Goal: Task Accomplishment & Management: Use online tool/utility

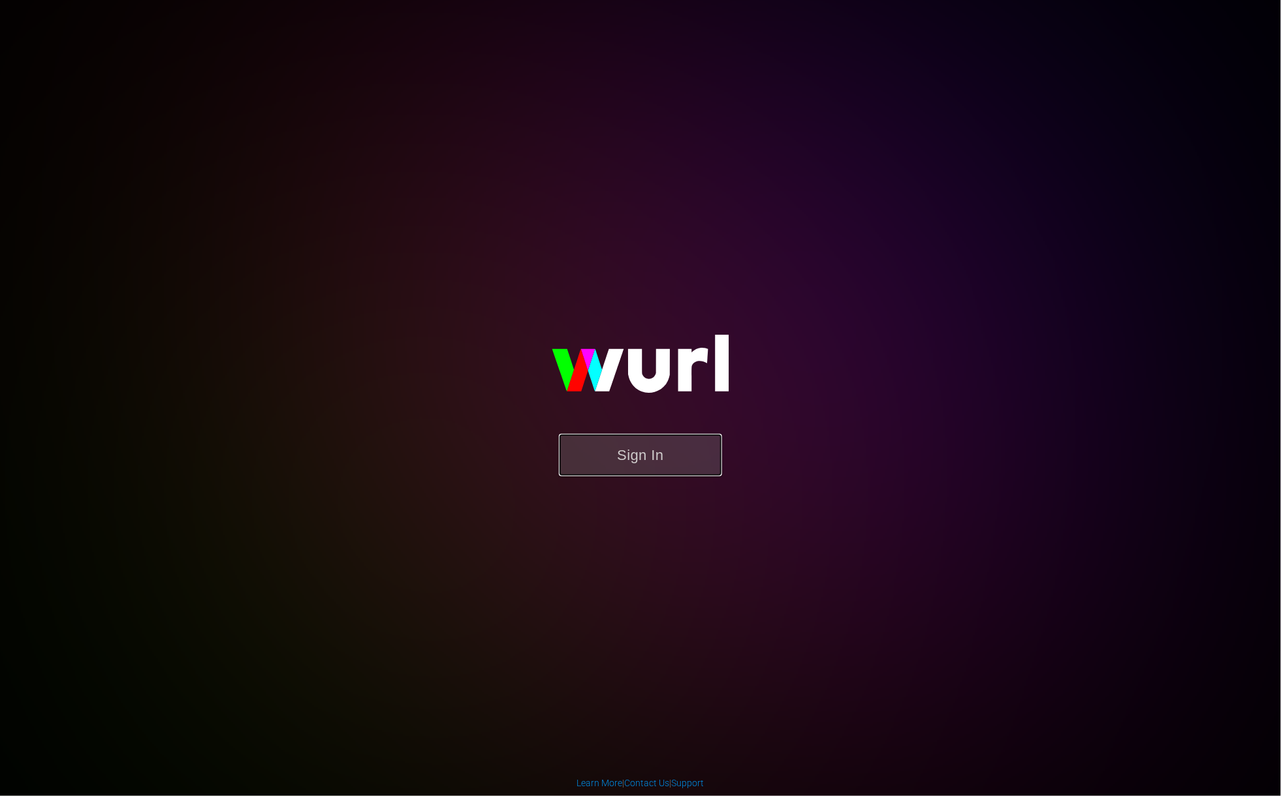
click at [668, 467] on button "Sign In" at bounding box center [640, 455] width 163 height 42
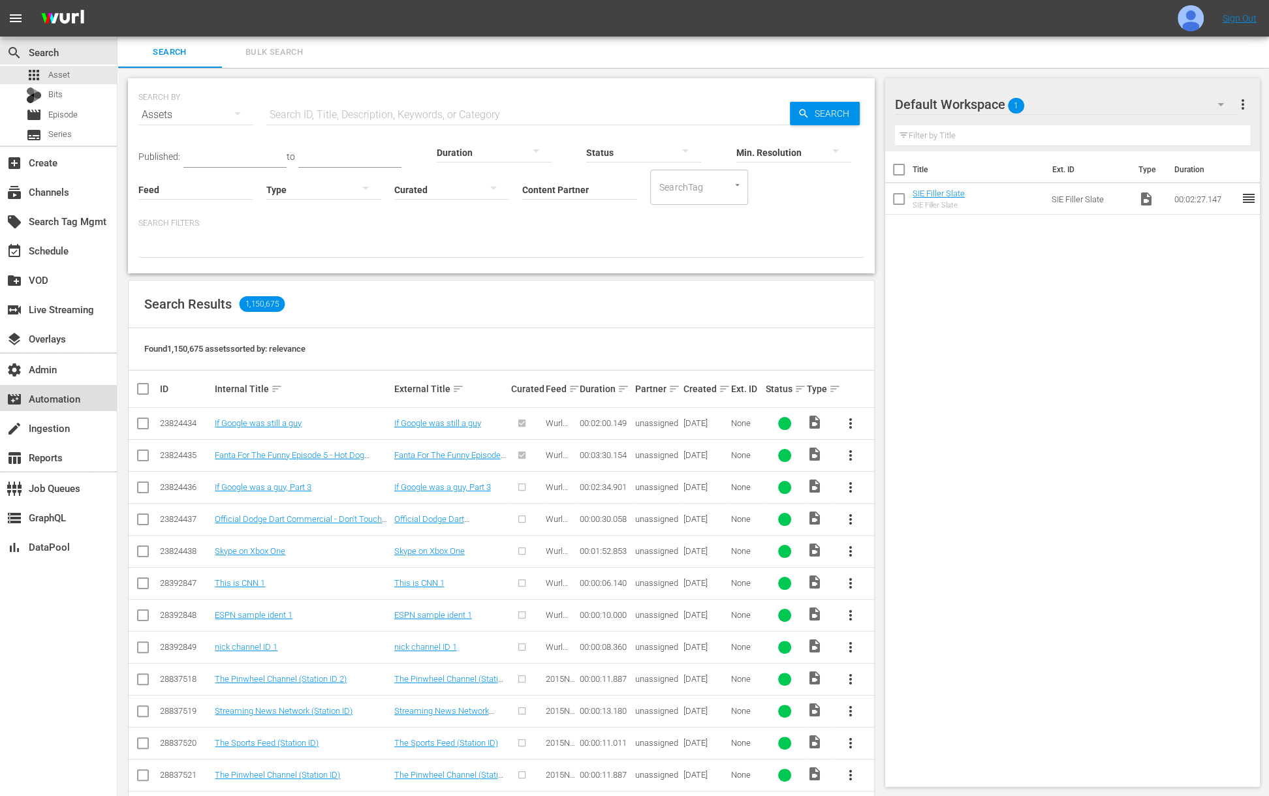
click at [61, 401] on div "movie_filter Automation" at bounding box center [36, 397] width 73 height 12
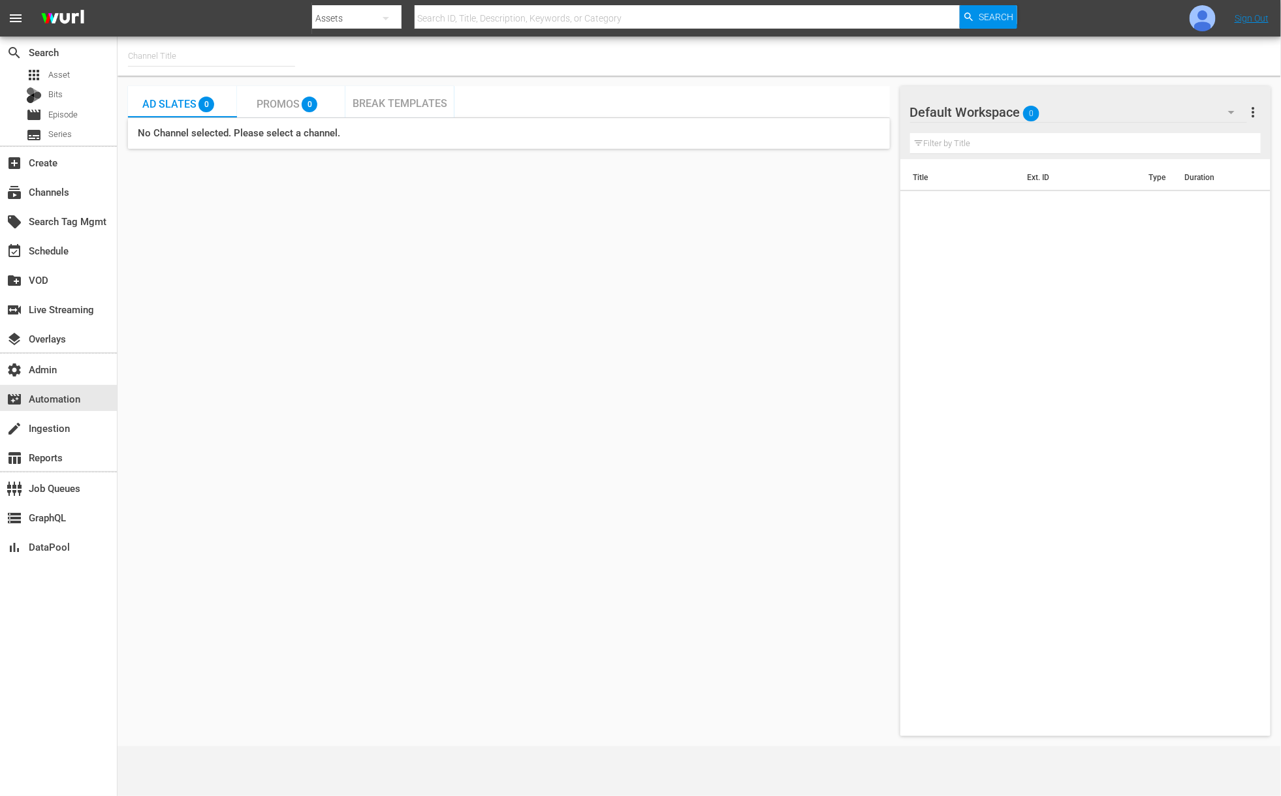
click at [401, 108] on span "Break Templates" at bounding box center [400, 103] width 95 height 12
click at [215, 67] on input "text" at bounding box center [211, 55] width 167 height 31
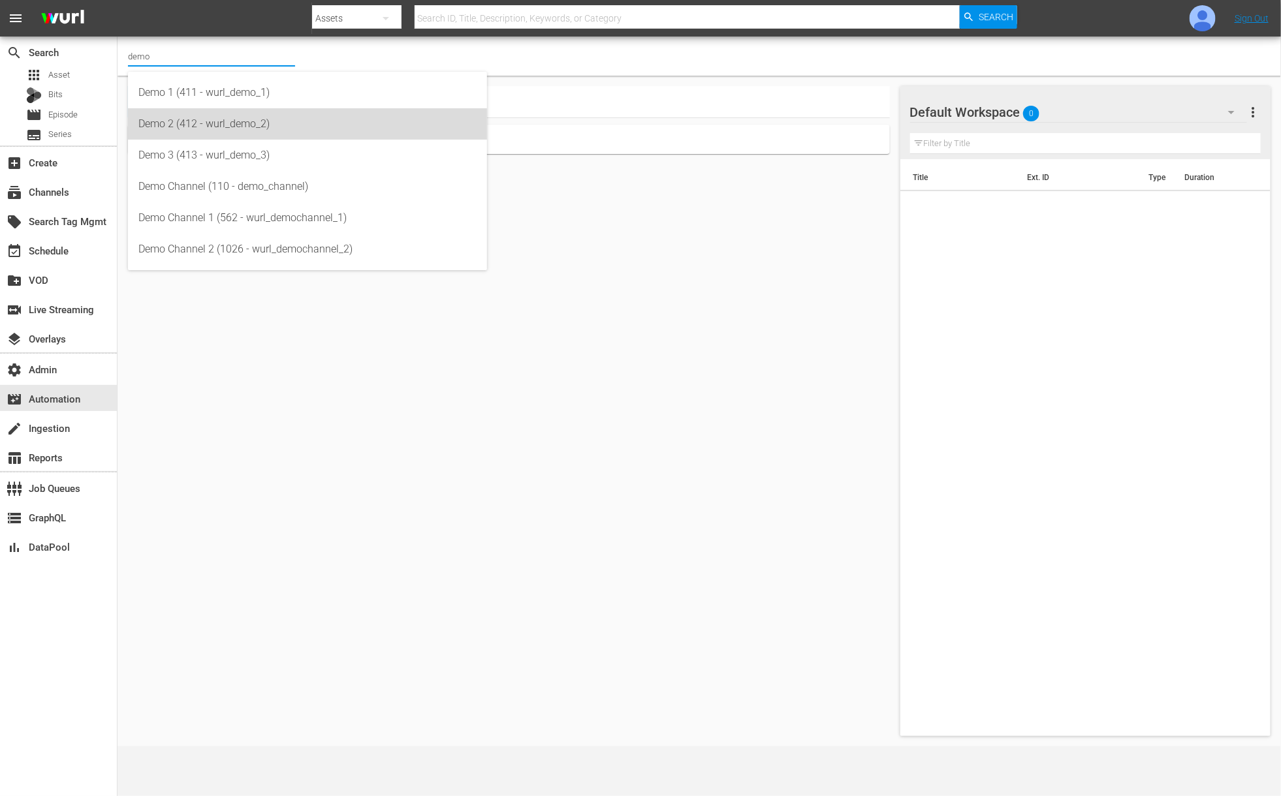
click at [196, 123] on div "Demo 2 (412 - wurl_demo_2)" at bounding box center [307, 123] width 338 height 31
type input "Demo 2 (412 - wurl_demo_2)"
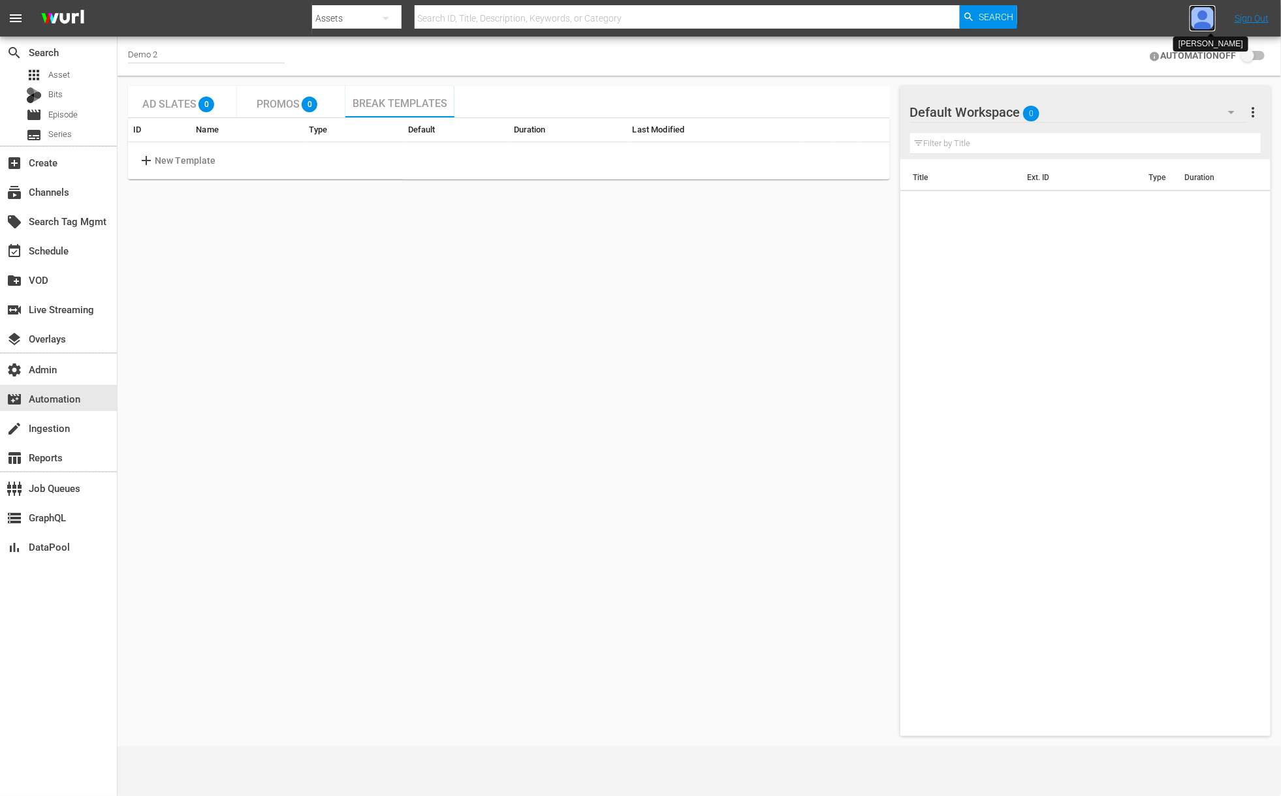
click at [1199, 23] on img at bounding box center [1202, 18] width 26 height 26
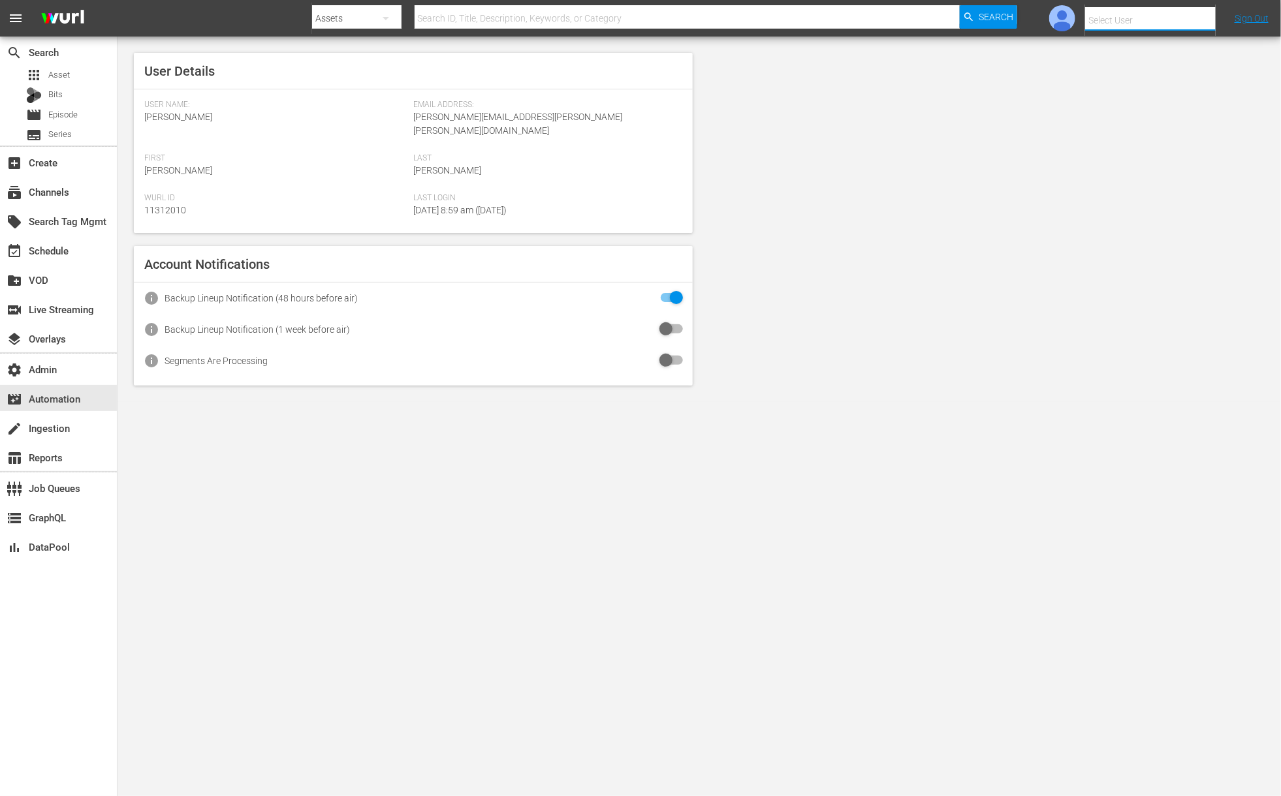
click at [1183, 20] on input "text" at bounding box center [1168, 20] width 167 height 31
click at [1184, 87] on div "Amalia1 Garcia1 <amalia.garcia+testing1@wurl.com>" at bounding box center [1128, 87] width 204 height 31
type input "Amalia1 Garcia1 (11312213)"
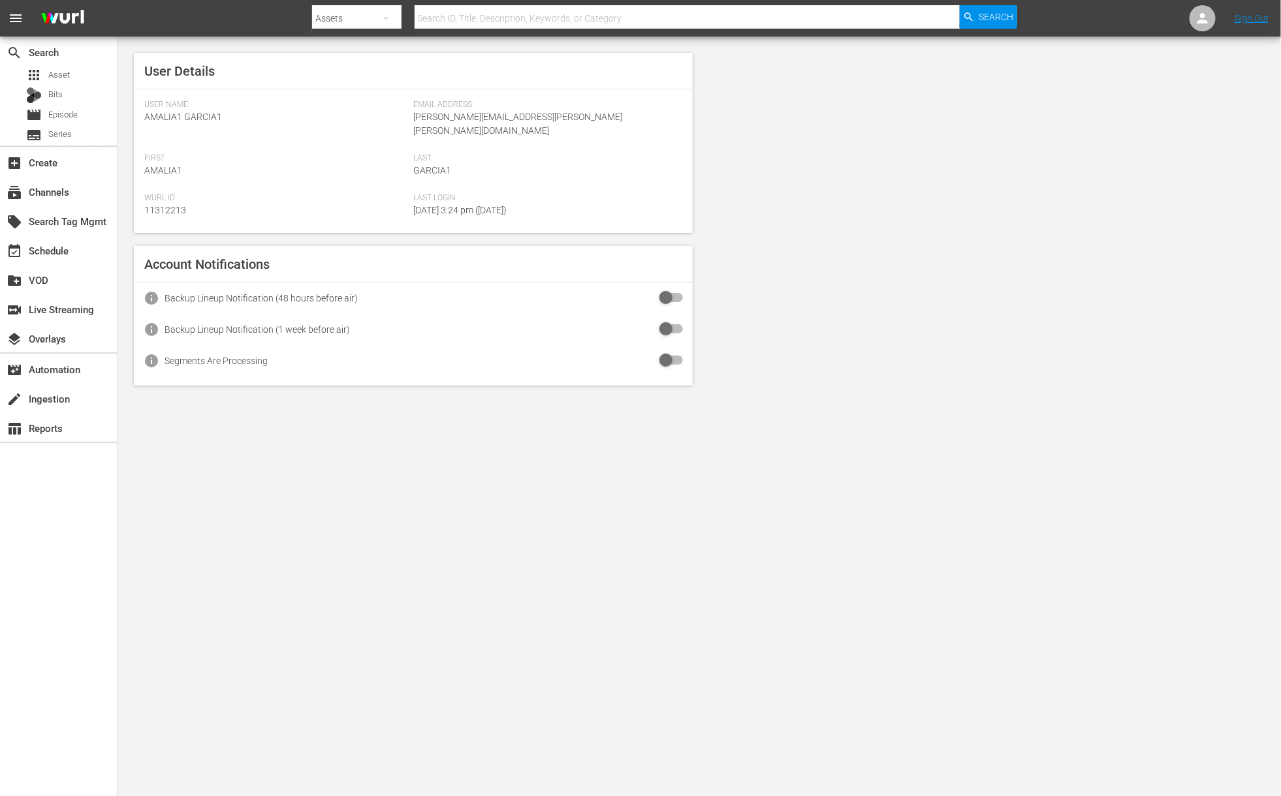
click at [33, 381] on div "movie_filter Automation" at bounding box center [58, 368] width 117 height 29
click at [37, 369] on div "movie_filter Automation" at bounding box center [36, 368] width 73 height 12
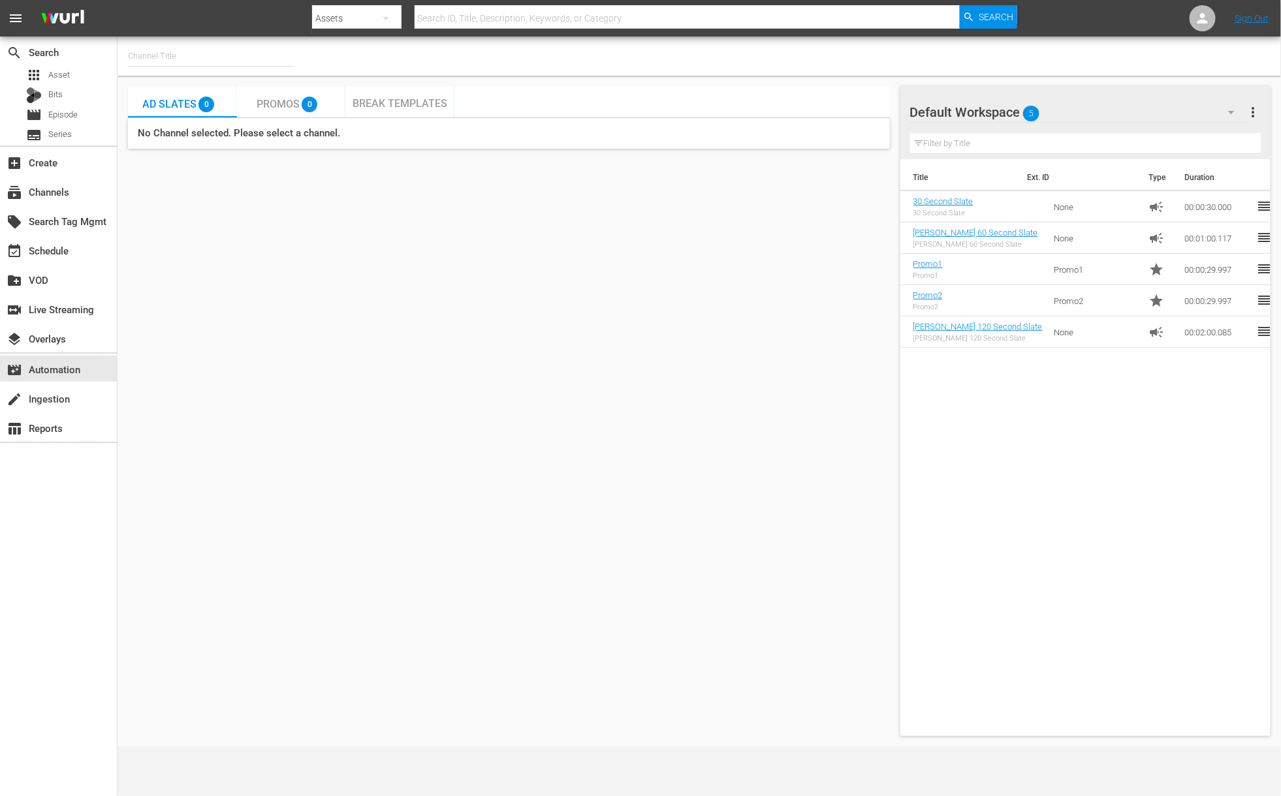
click at [427, 93] on div "Break Templates" at bounding box center [399, 101] width 109 height 31
click at [154, 55] on input "text" at bounding box center [211, 55] width 167 height 31
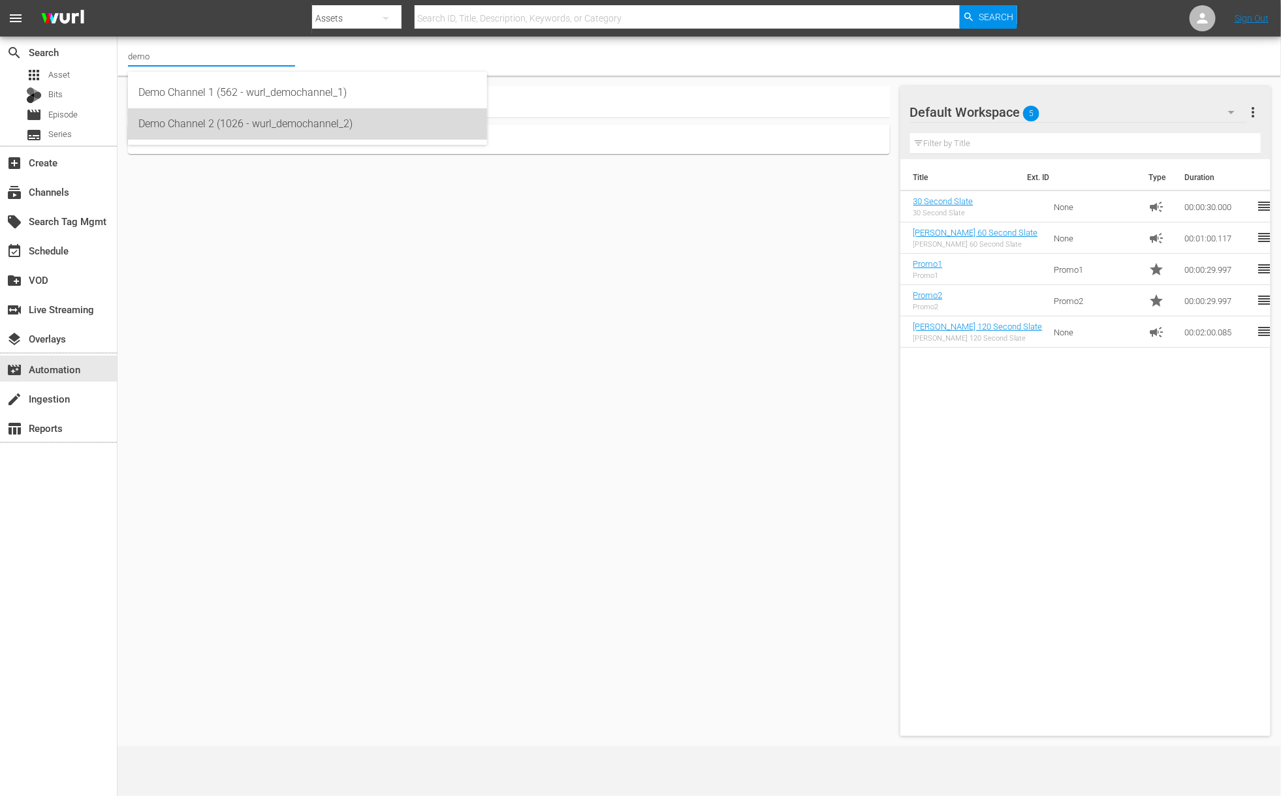
click at [143, 127] on div "Demo Channel 2 (1026 - wurl_demochannel_2)" at bounding box center [307, 123] width 338 height 31
type input "Demo Channel 2 (1026 - wurl_demochannel_2)"
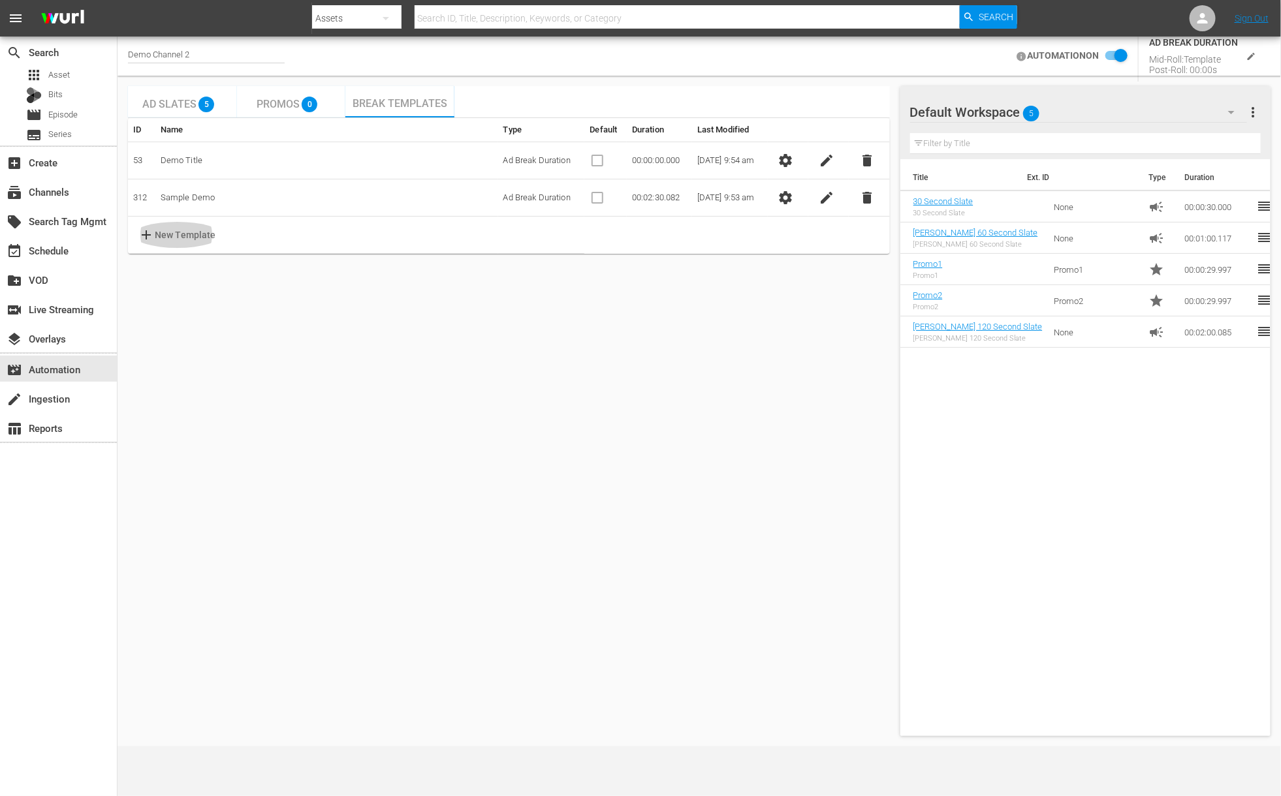
click at [158, 237] on p "New Template" at bounding box center [185, 235] width 61 height 14
click at [234, 234] on input "text" at bounding box center [210, 235] width 103 height 20
type input "test"
click at [791, 230] on span "check" at bounding box center [793, 235] width 16 height 16
click at [794, 231] on span "settings" at bounding box center [786, 235] width 16 height 16
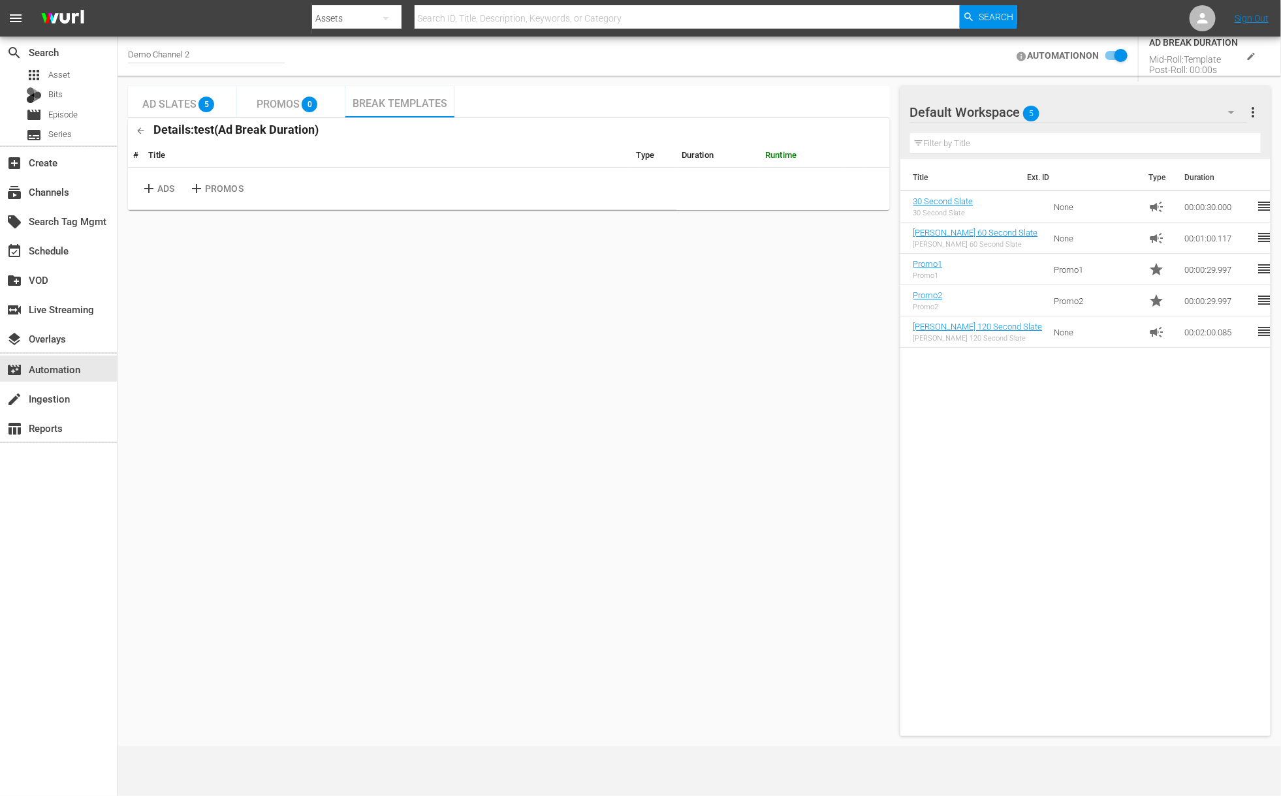
click at [143, 131] on icon "button" at bounding box center [141, 131] width 7 height 7
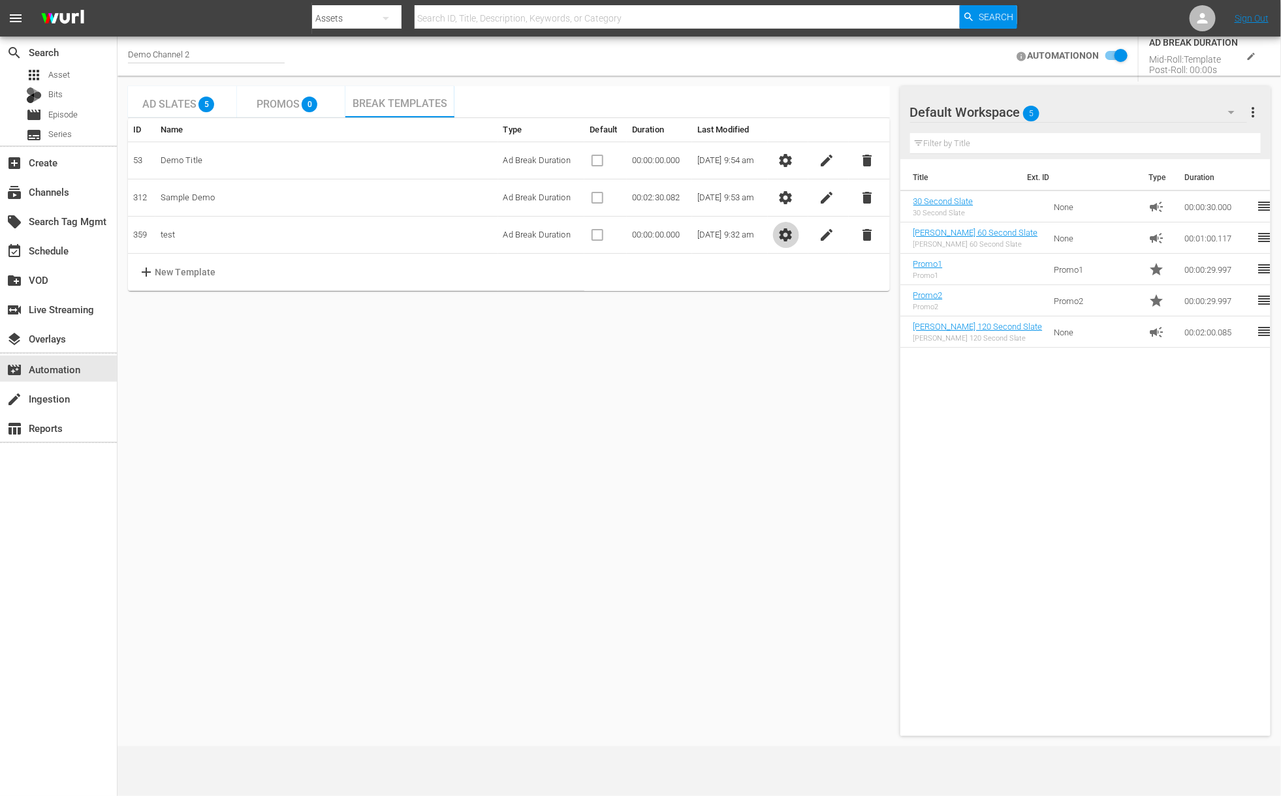
click at [785, 234] on span "settings" at bounding box center [786, 235] width 16 height 16
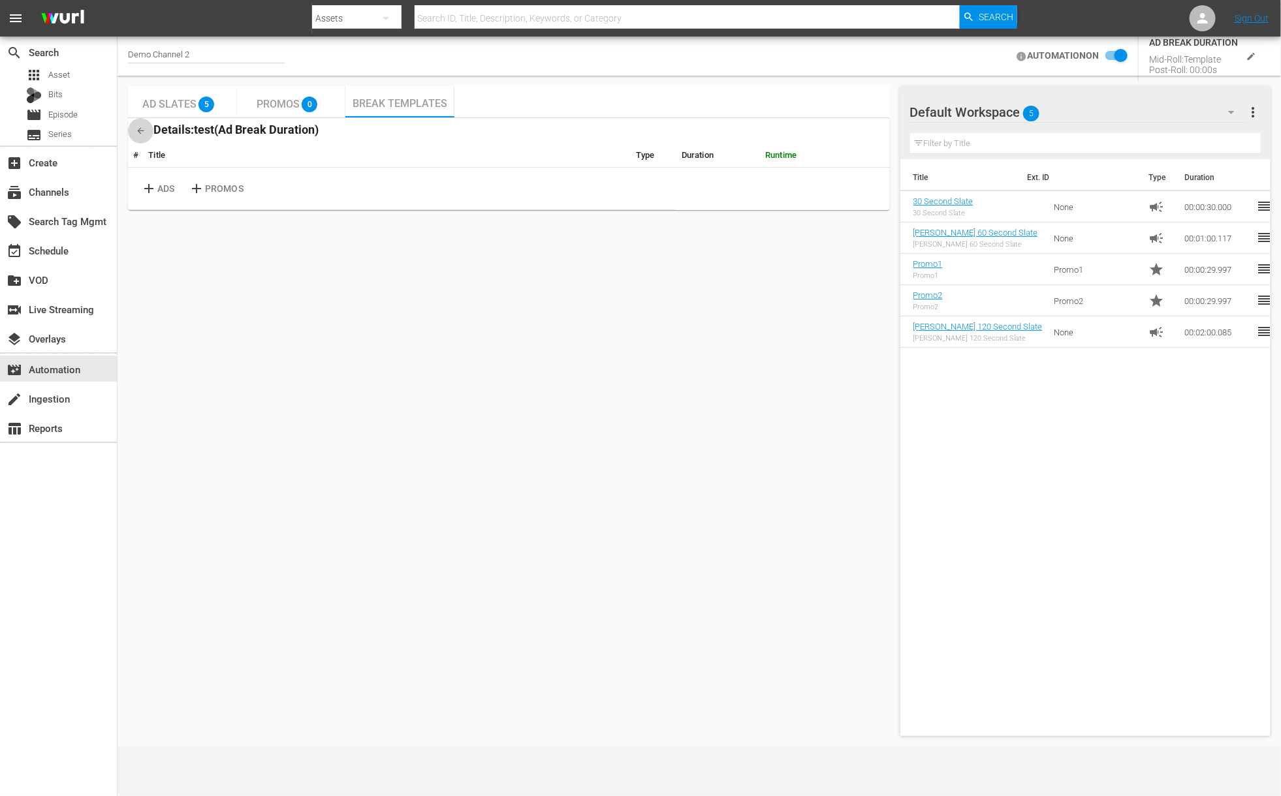
click at [134, 129] on button "button" at bounding box center [140, 130] width 25 height 25
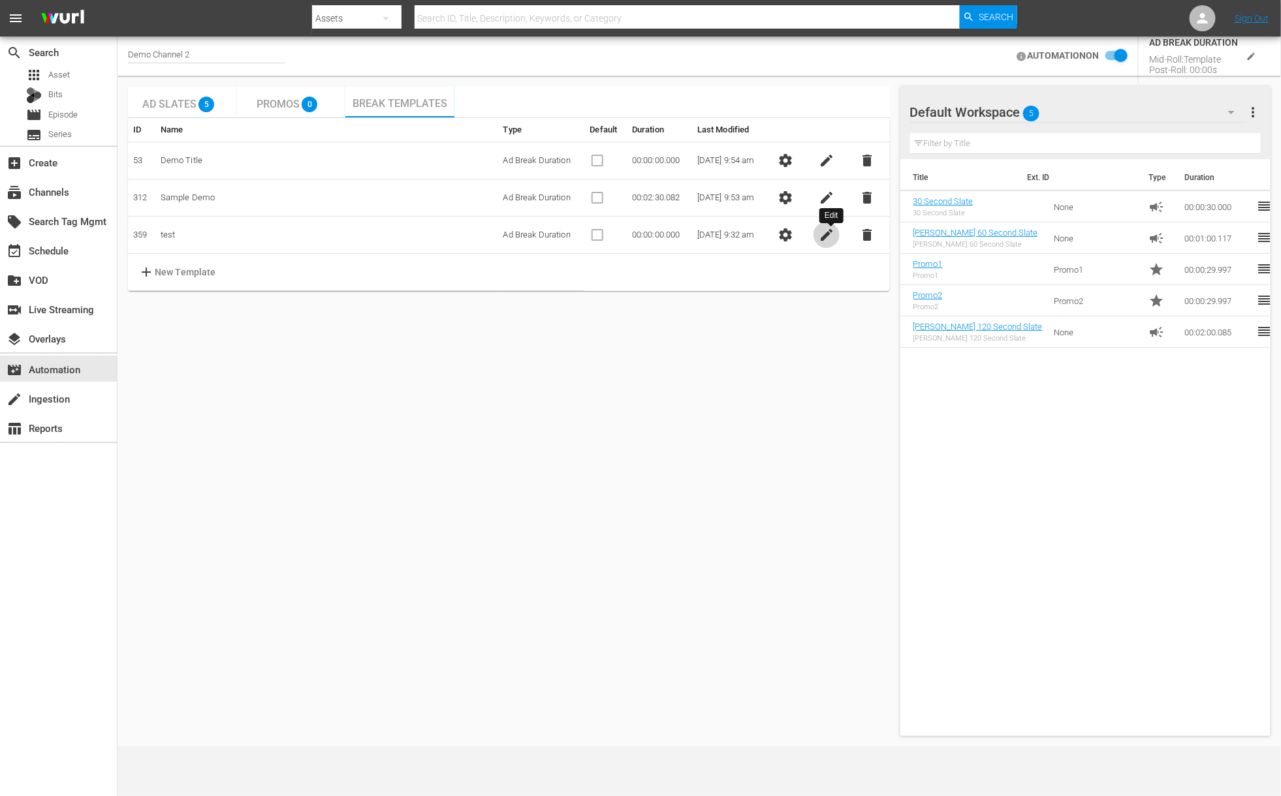
click at [828, 236] on span "edit" at bounding box center [827, 235] width 16 height 16
click at [538, 232] on td "Ad Break Duration" at bounding box center [541, 235] width 87 height 37
click at [236, 232] on input "test" at bounding box center [212, 235] width 103 height 20
click at [510, 234] on td "Ad Break Duration" at bounding box center [541, 235] width 87 height 37
click at [794, 236] on span "check" at bounding box center [786, 235] width 16 height 16
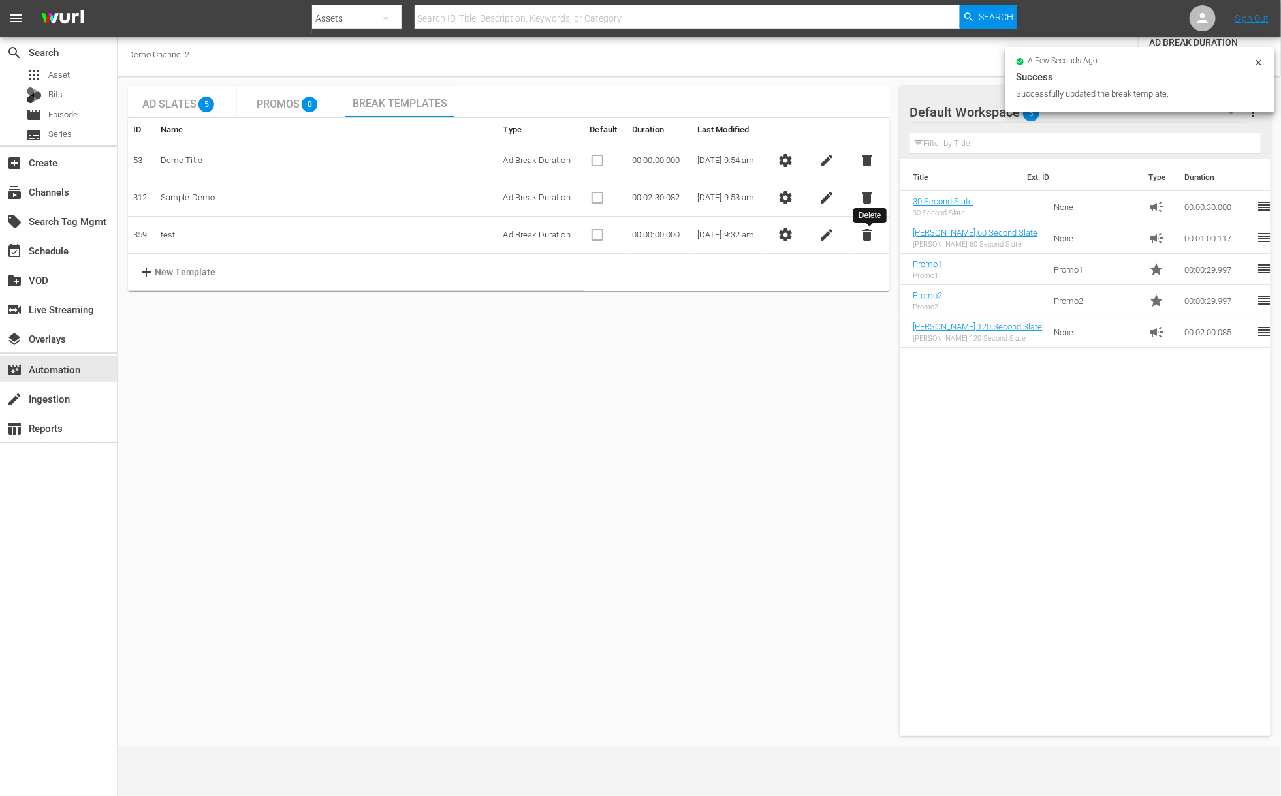
click at [867, 241] on span "delete" at bounding box center [867, 235] width 16 height 16
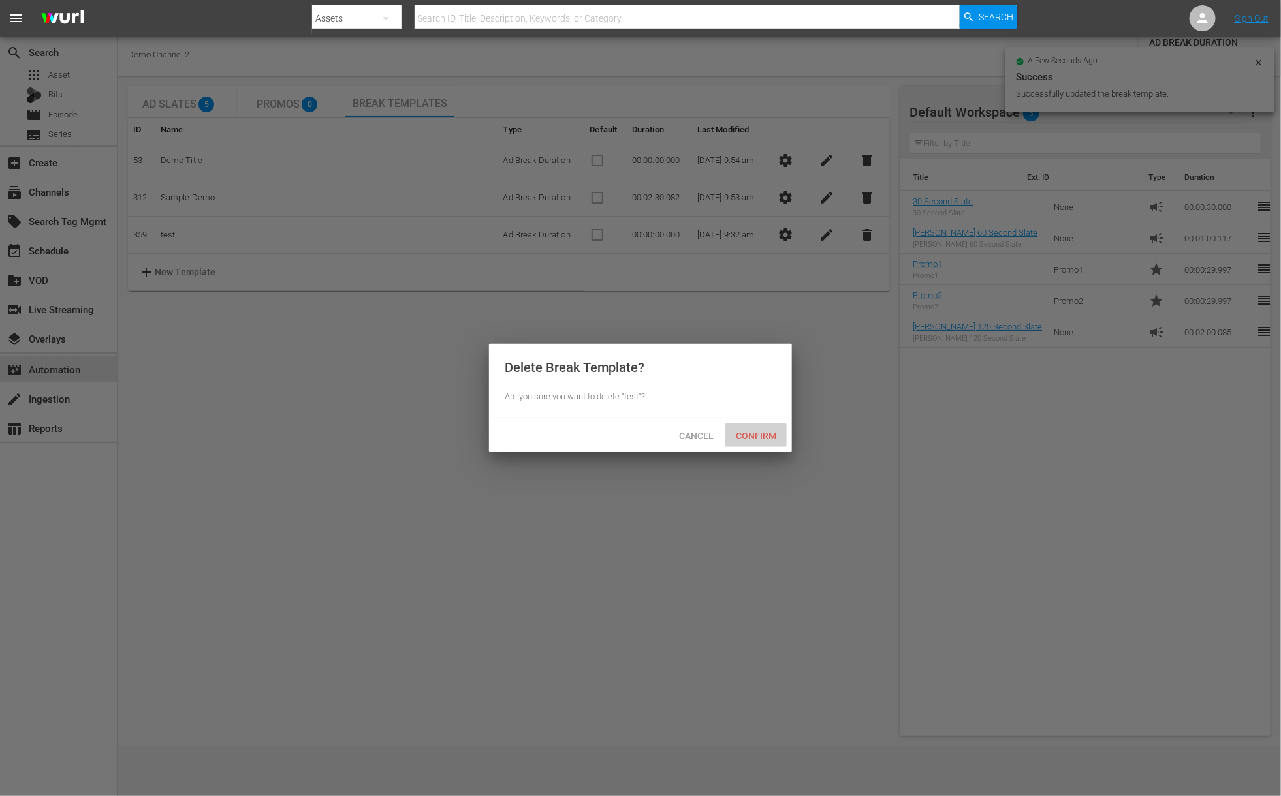
click at [757, 435] on span "Confirm" at bounding box center [755, 436] width 61 height 10
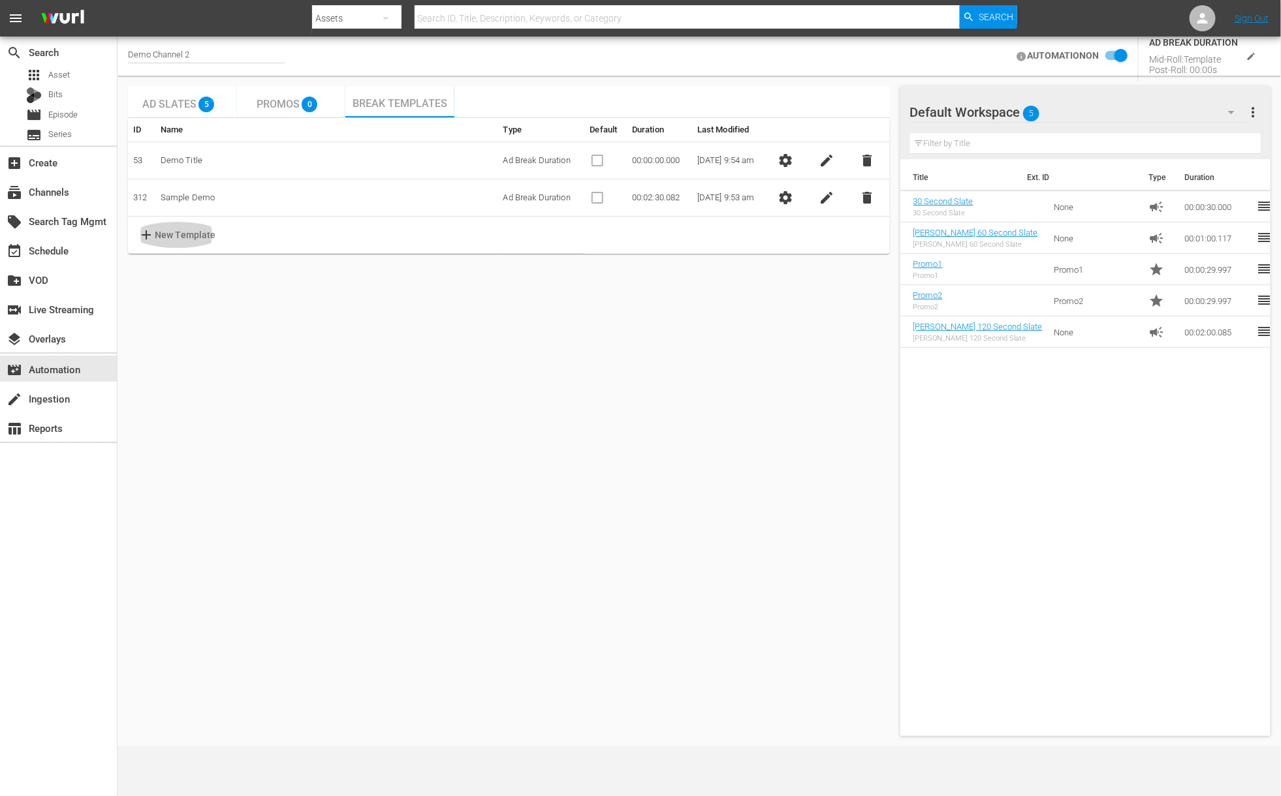
click at [188, 239] on p "New Template" at bounding box center [185, 235] width 61 height 14
click at [186, 238] on input "text" at bounding box center [210, 235] width 103 height 20
click at [567, 230] on body "menu Search By Assets Search ID, Title, Description, Keywords, or Category Sear…" at bounding box center [640, 398] width 1281 height 796
click at [569, 237] on li "Ad Break Duration" at bounding box center [549, 234] width 96 height 22
click at [590, 232] on td "Ad Break Duration AD_BREAK_DURATION" at bounding box center [549, 235] width 106 height 37
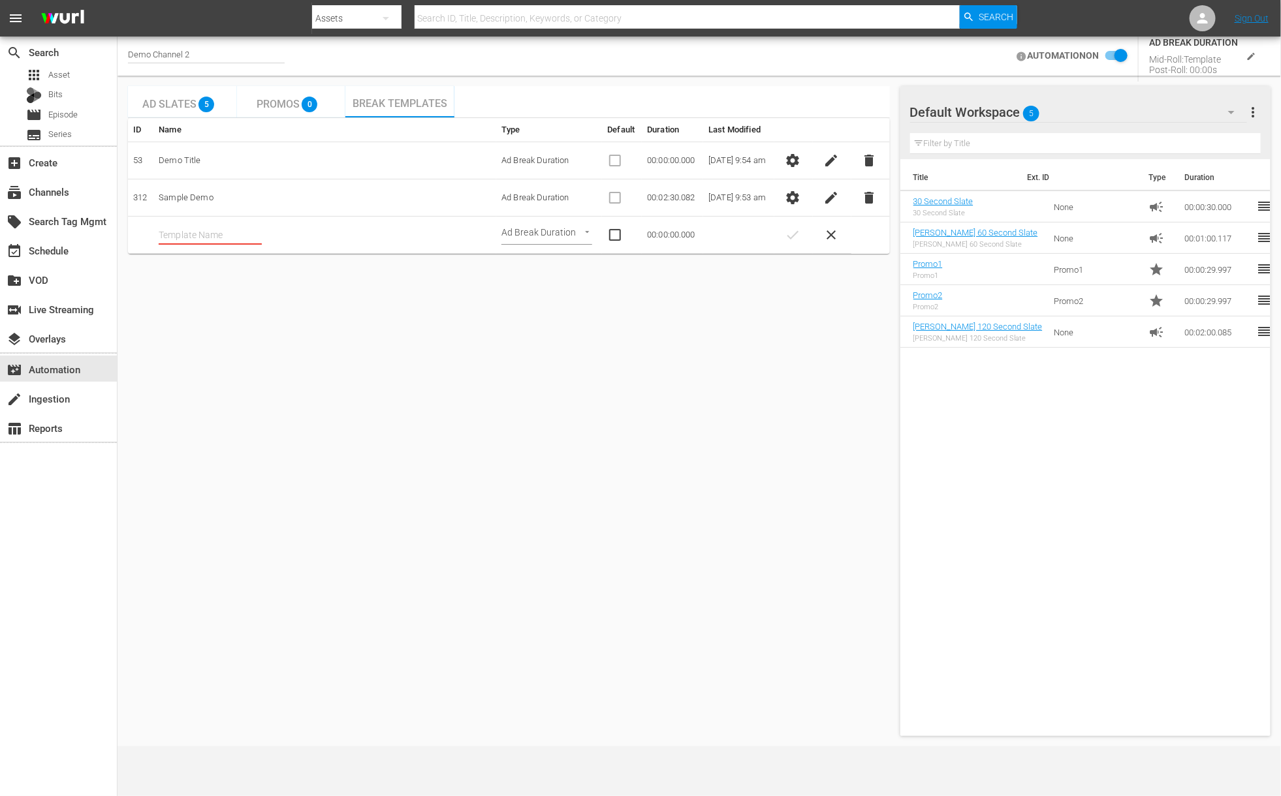
click at [579, 233] on body "menu Search By Assets Search ID, Title, Description, Keywords, or Category Sear…" at bounding box center [640, 398] width 1281 height 796
click at [579, 233] on li "Ad Break Duration" at bounding box center [549, 234] width 96 height 22
click at [831, 231] on span "close" at bounding box center [831, 235] width 16 height 16
